Goal: Use online tool/utility: Utilize a website feature to perform a specific function

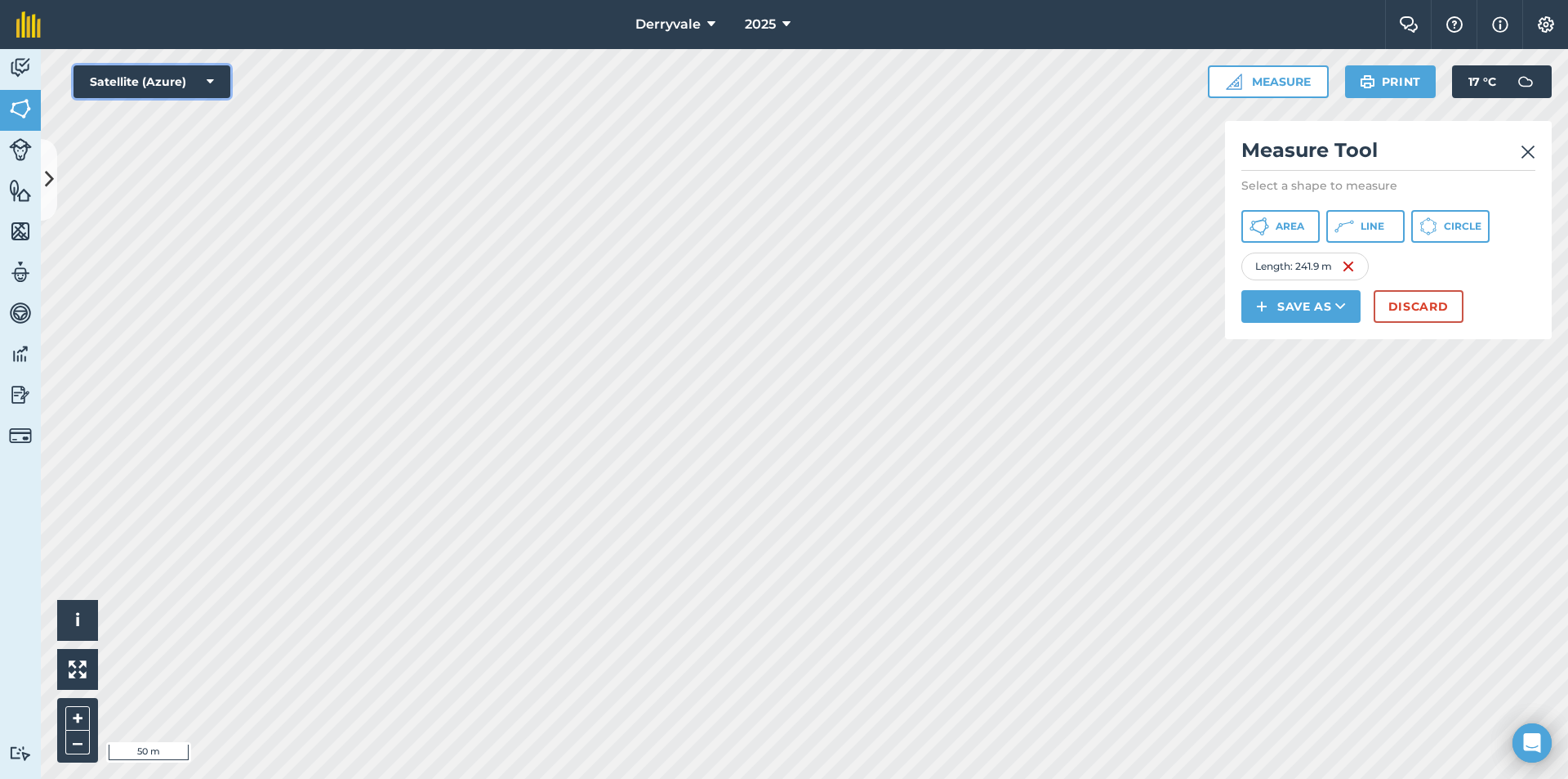
click at [100, 83] on button "Satellite (Azure)" at bounding box center [152, 82] width 157 height 33
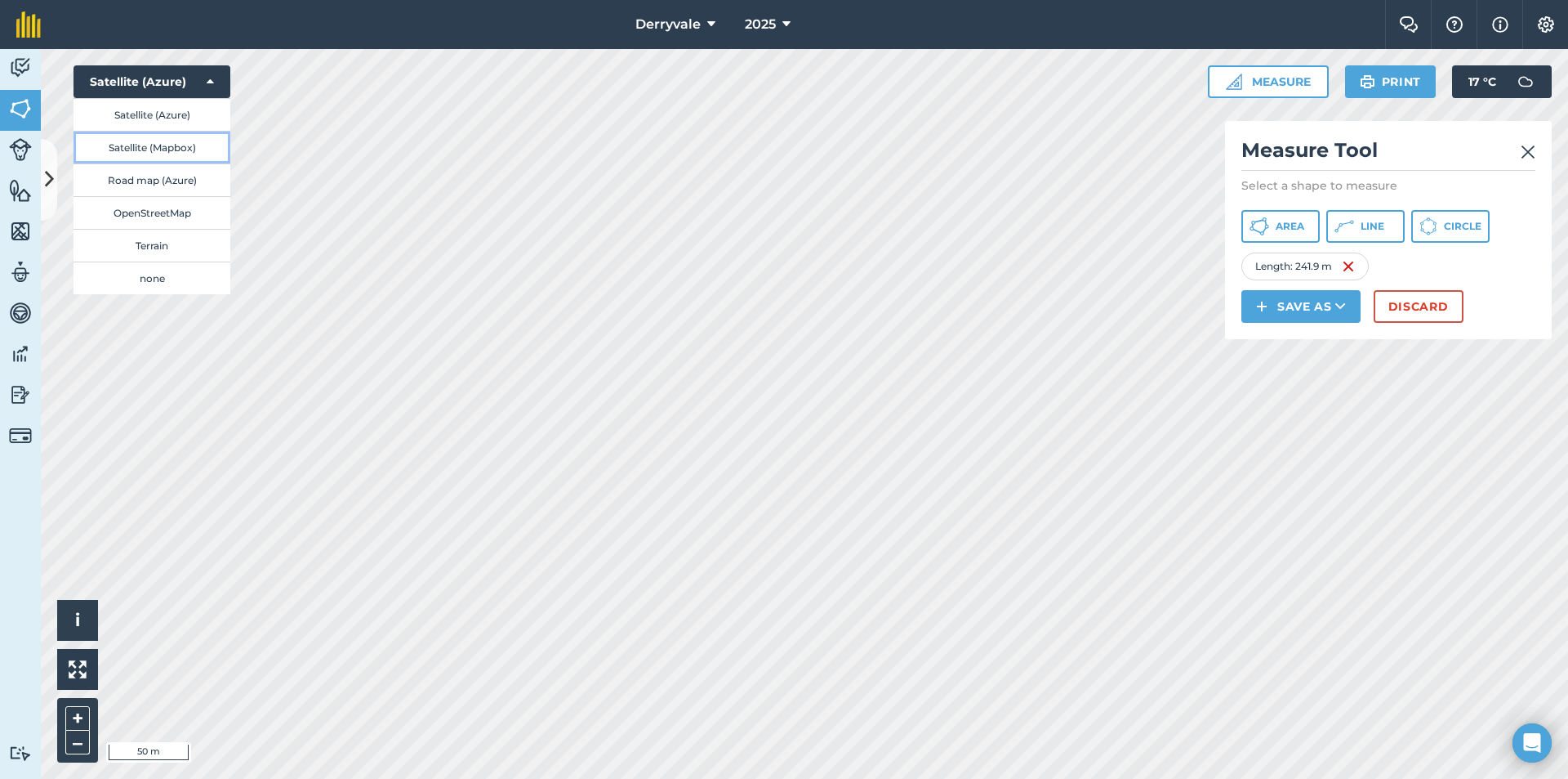
click at [156, 150] on button "Satellite (Mapbox)" at bounding box center [152, 146] width 157 height 33
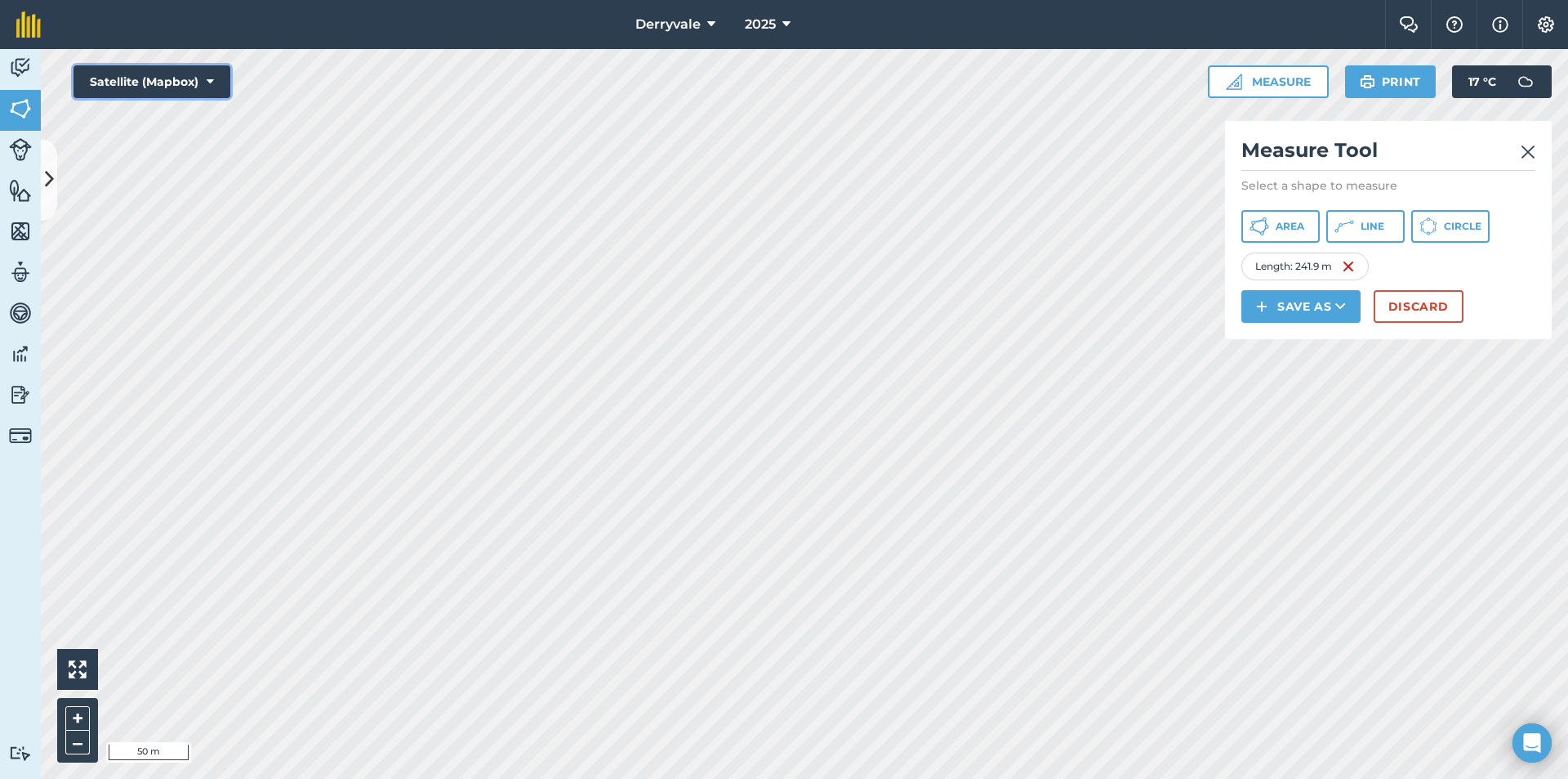
click at [181, 84] on button "Satellite (Mapbox)" at bounding box center [152, 82] width 157 height 33
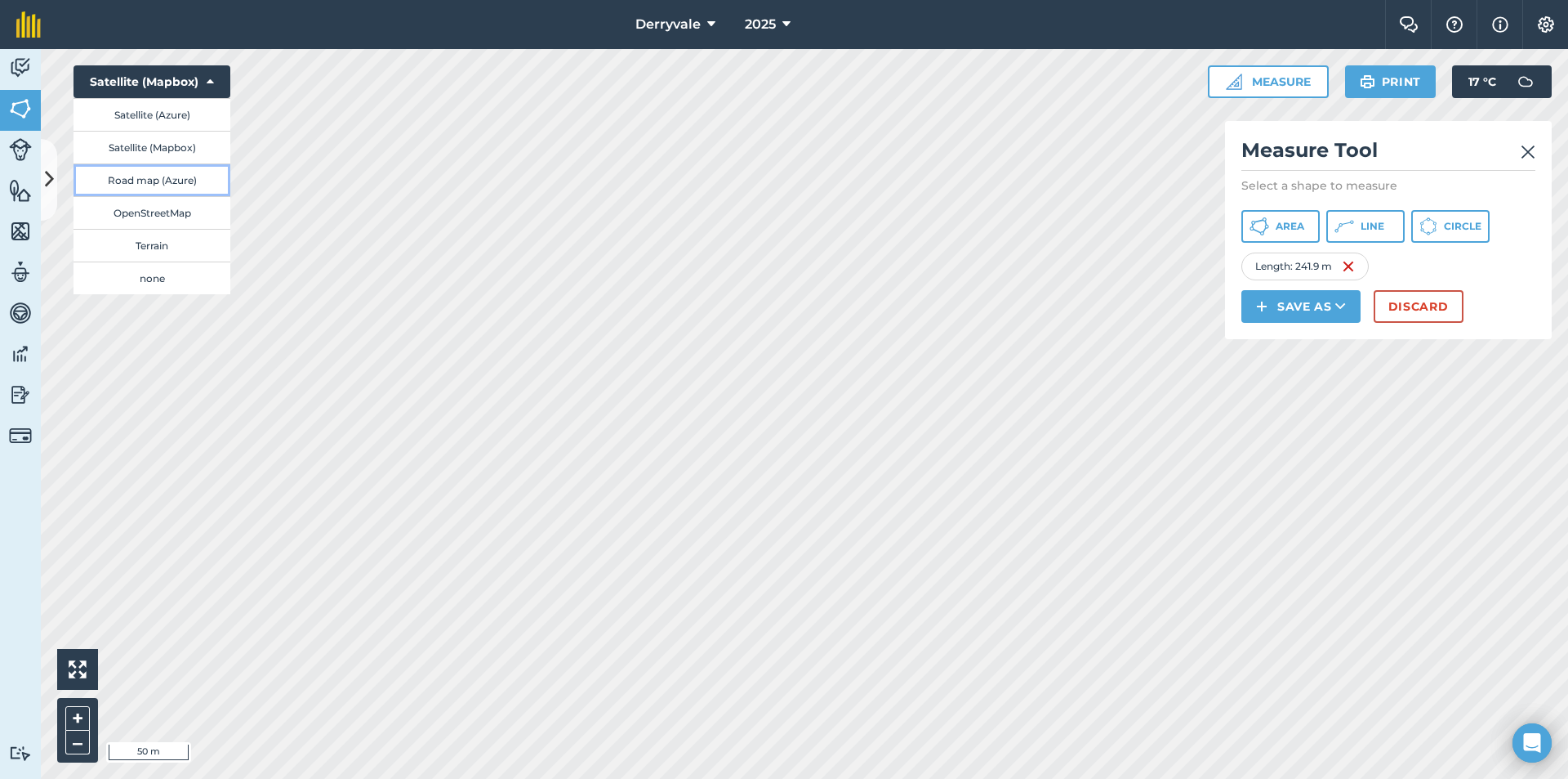
click at [155, 179] on button "Road map (Azure)" at bounding box center [152, 179] width 157 height 33
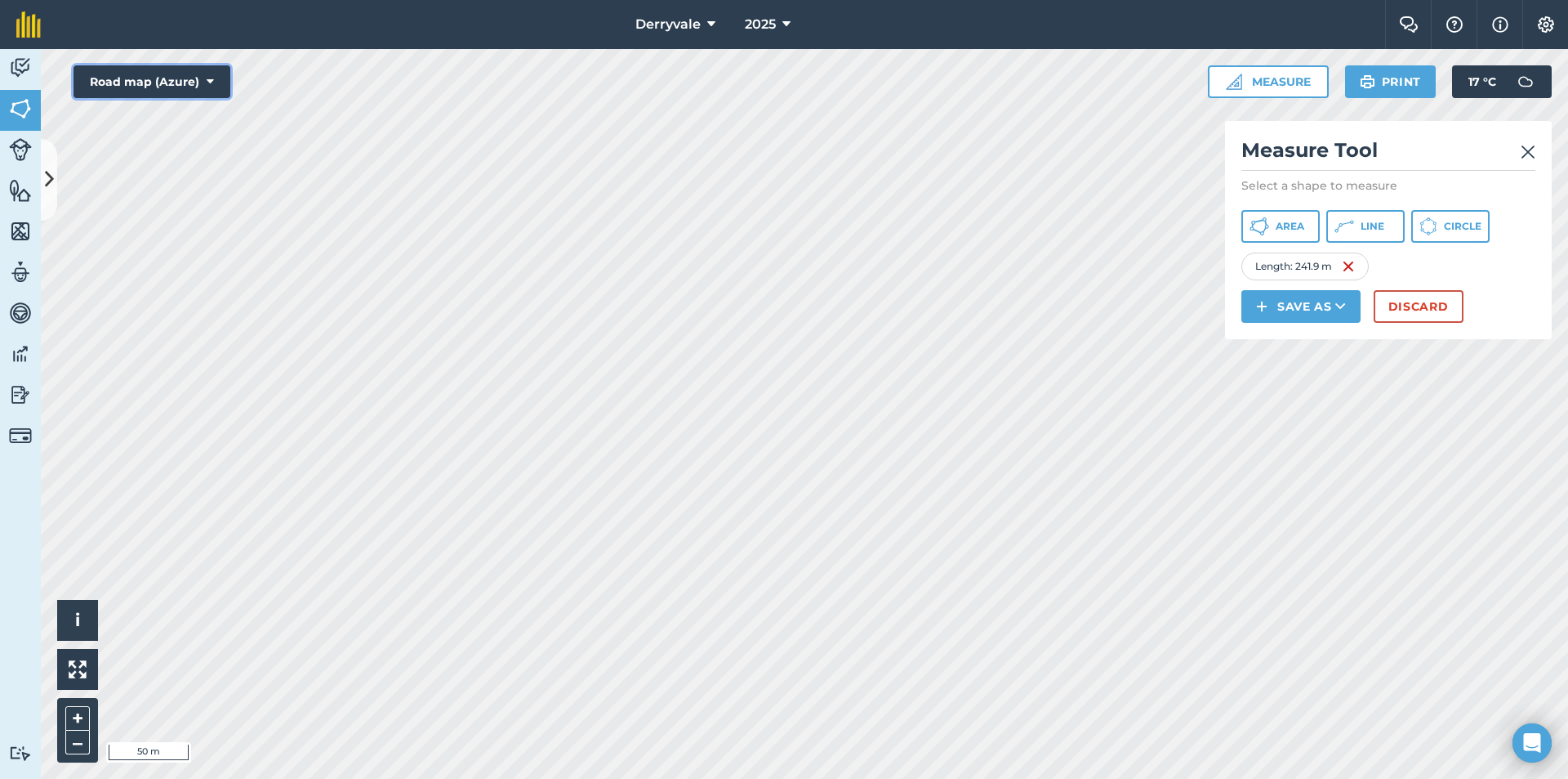
click at [184, 87] on button "Road map (Azure)" at bounding box center [152, 82] width 157 height 33
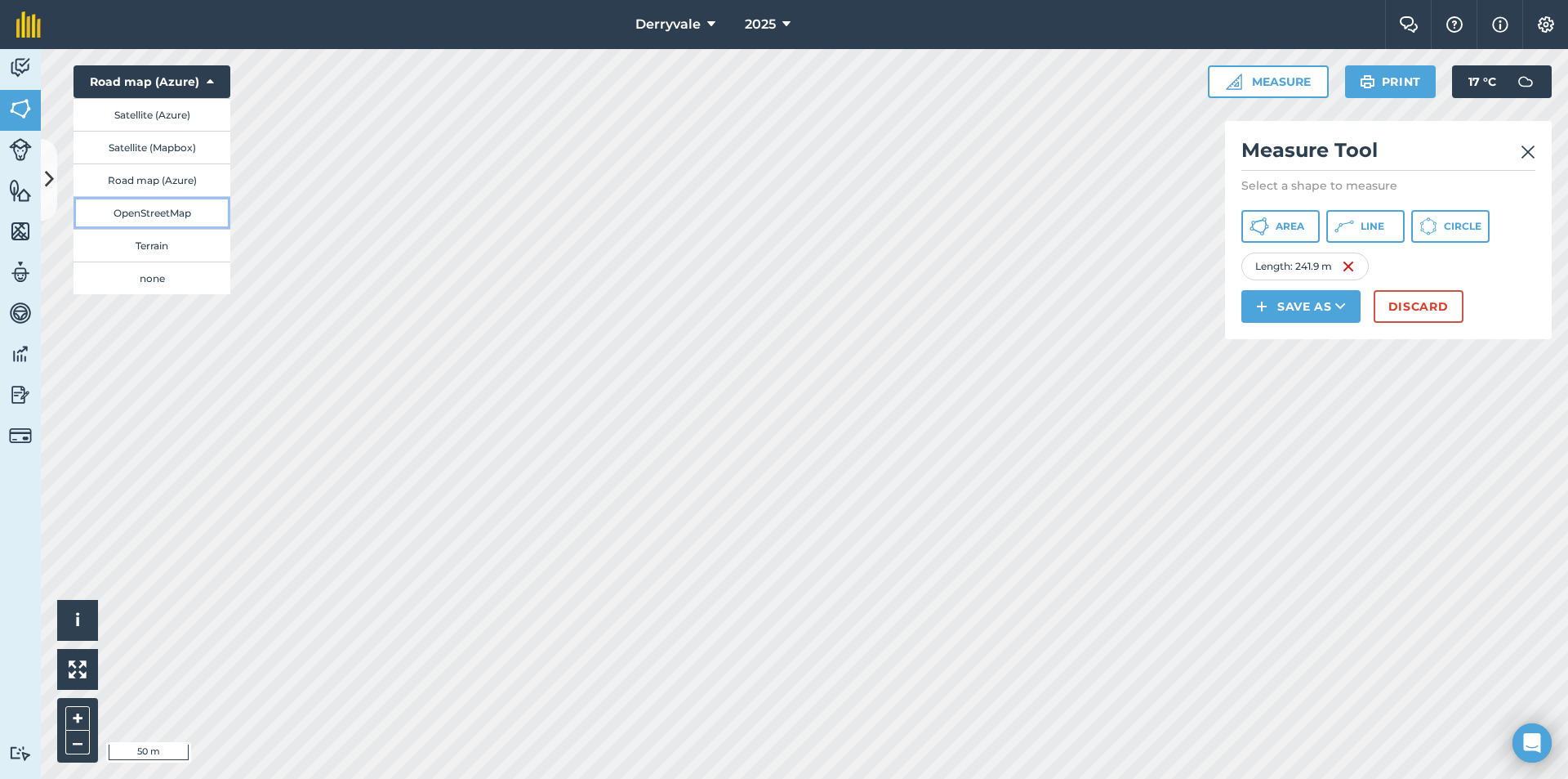
click at [162, 217] on button "OpenStreetMap" at bounding box center [152, 212] width 157 height 33
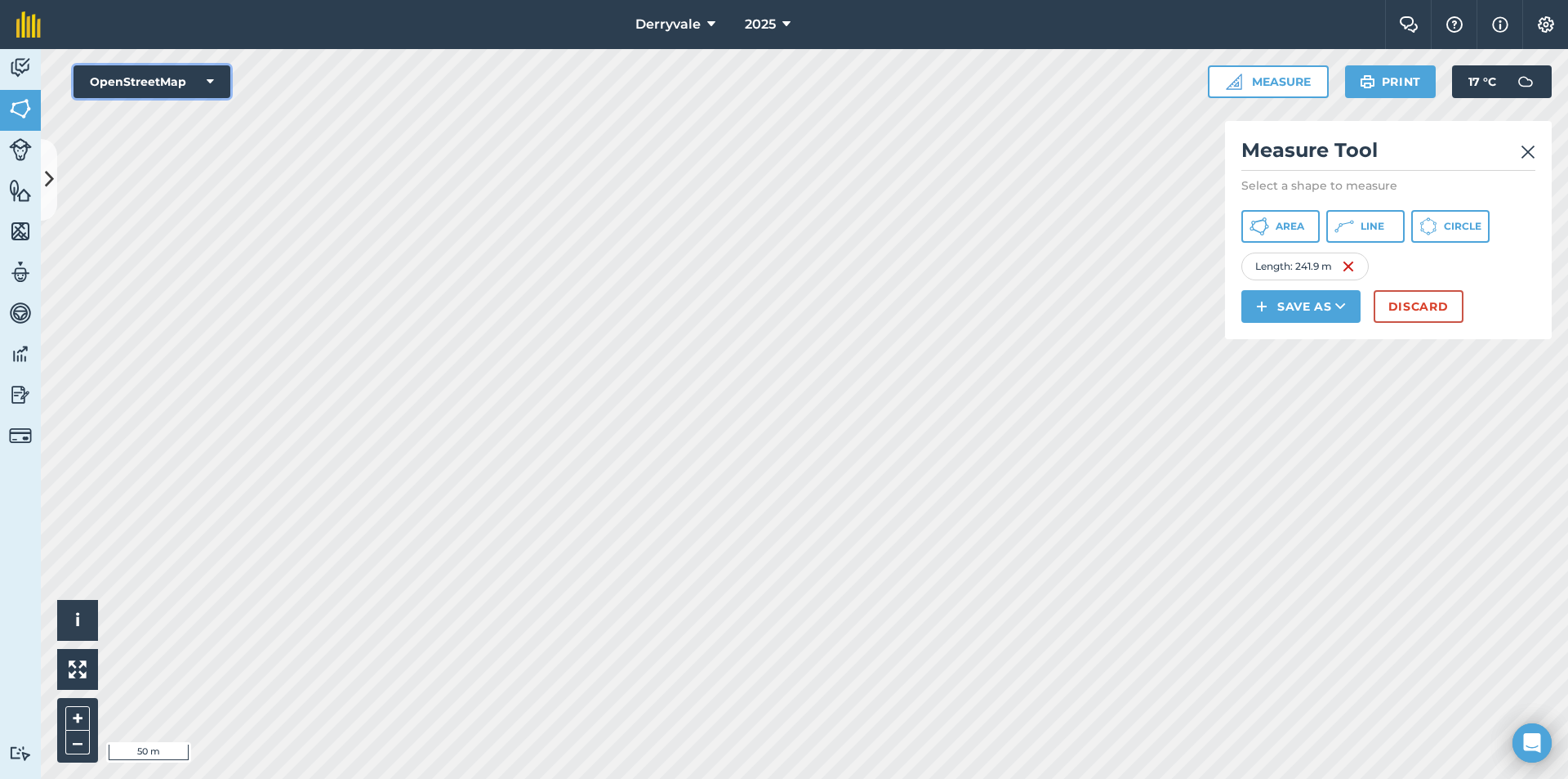
click at [185, 70] on button "OpenStreetMap" at bounding box center [152, 82] width 157 height 33
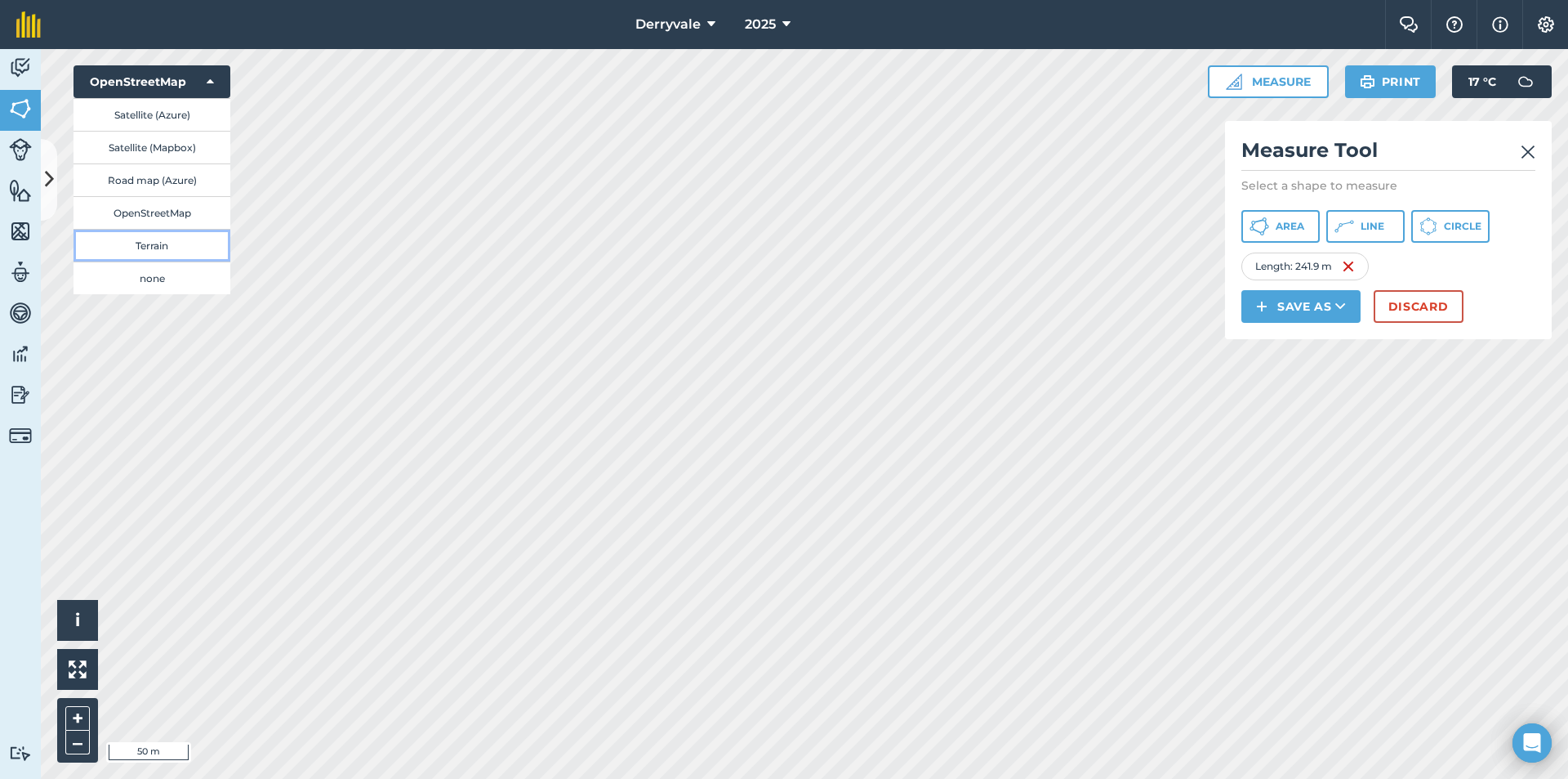
click at [163, 240] on button "Terrain" at bounding box center [152, 245] width 157 height 33
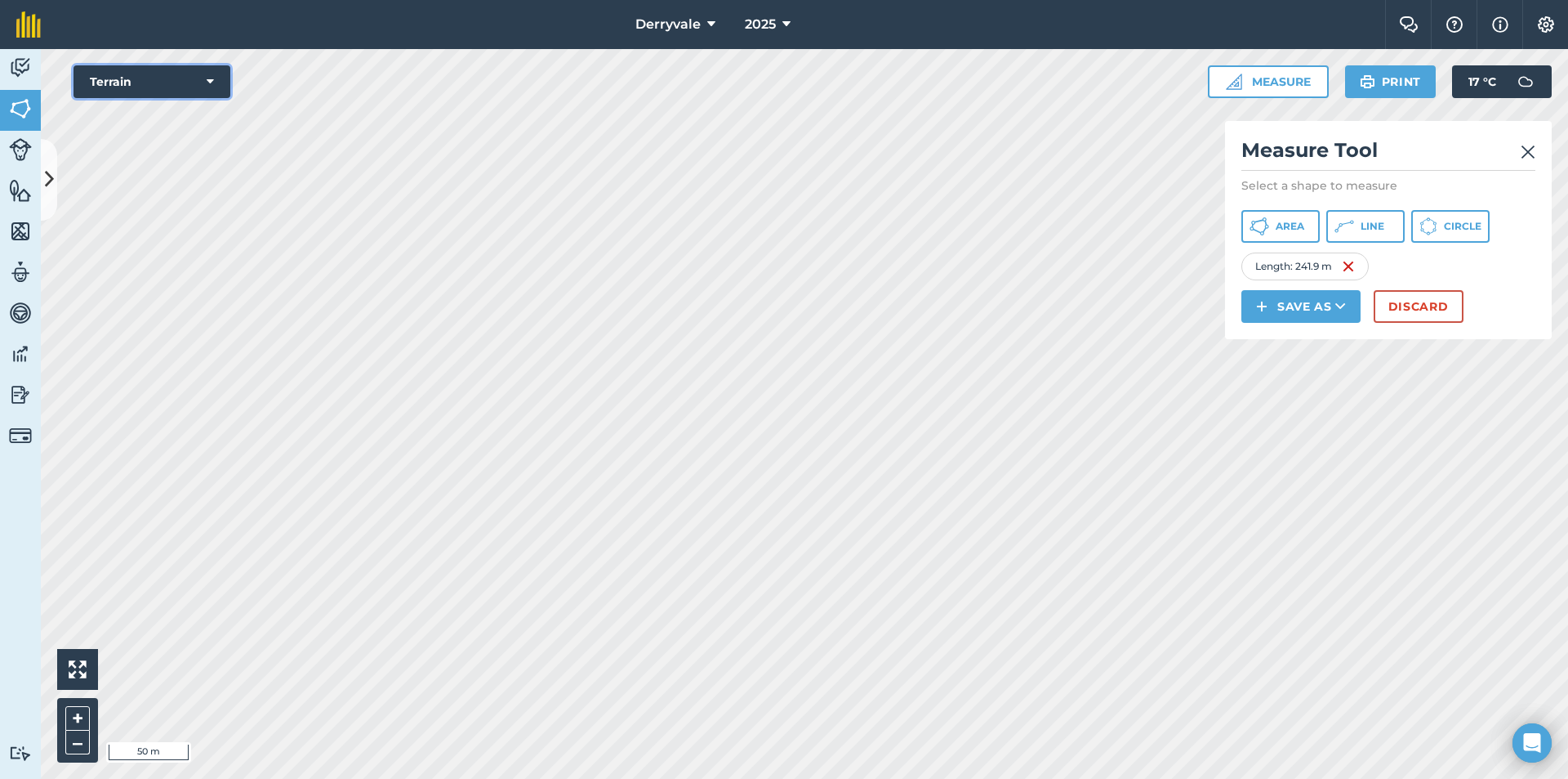
click at [166, 92] on button "Terrain" at bounding box center [152, 82] width 157 height 33
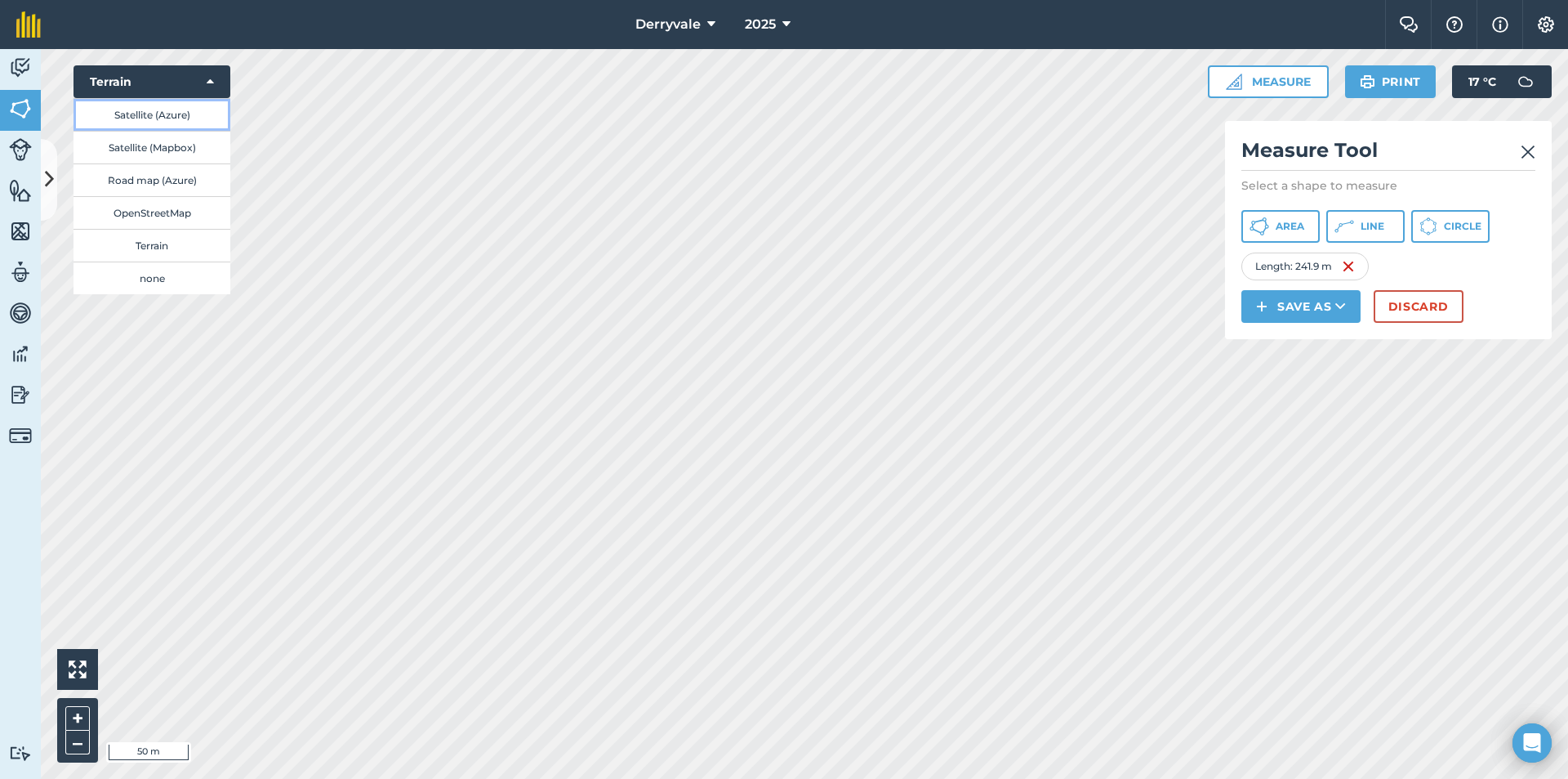
click at [169, 114] on button "Satellite (Azure)" at bounding box center [152, 114] width 157 height 33
